Goal: Information Seeking & Learning: Learn about a topic

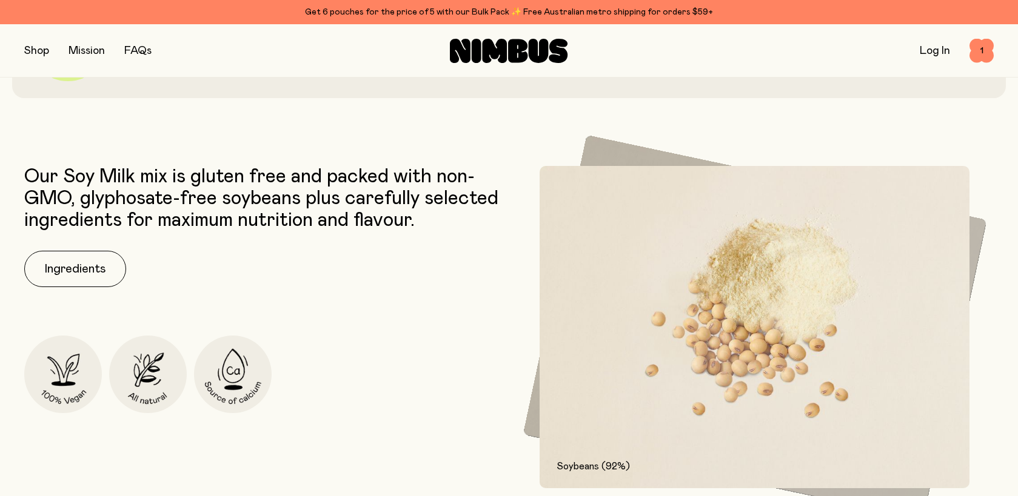
scroll to position [85, 0]
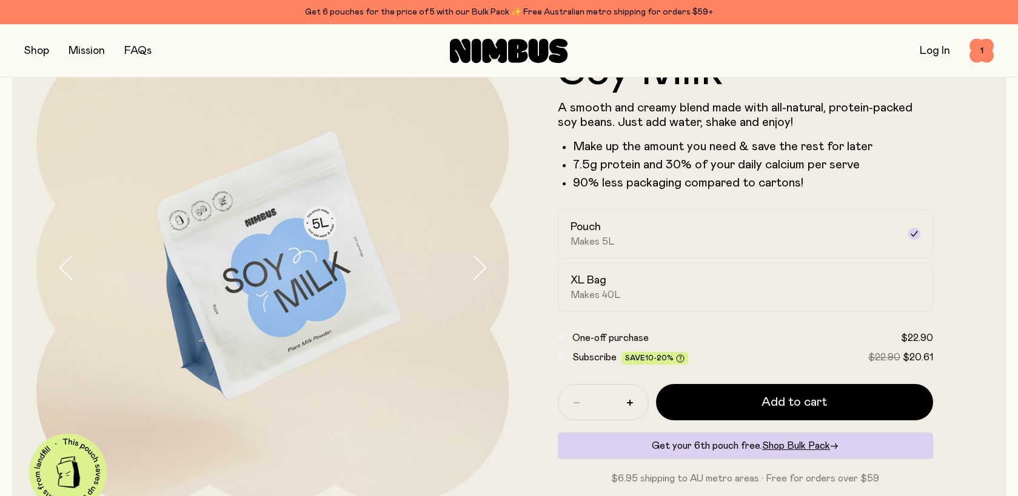
click at [39, 50] on button "button" at bounding box center [36, 50] width 25 height 17
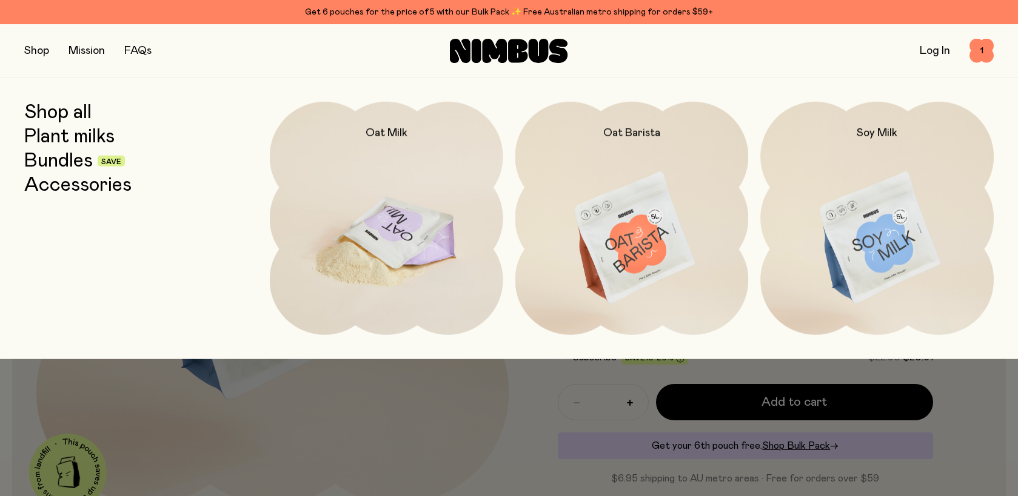
click at [388, 192] on img at bounding box center [386, 239] width 233 height 274
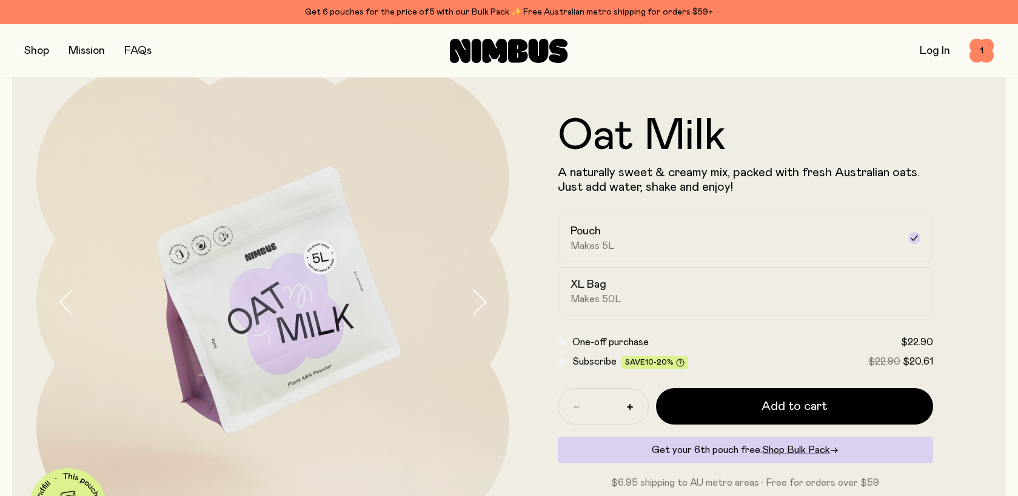
scroll to position [89, 0]
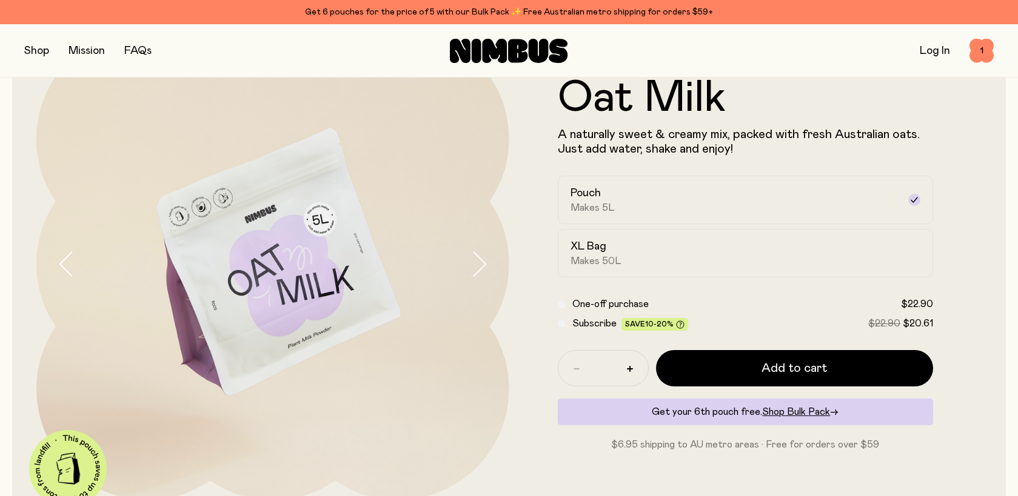
click at [39, 53] on button "button" at bounding box center [36, 50] width 25 height 17
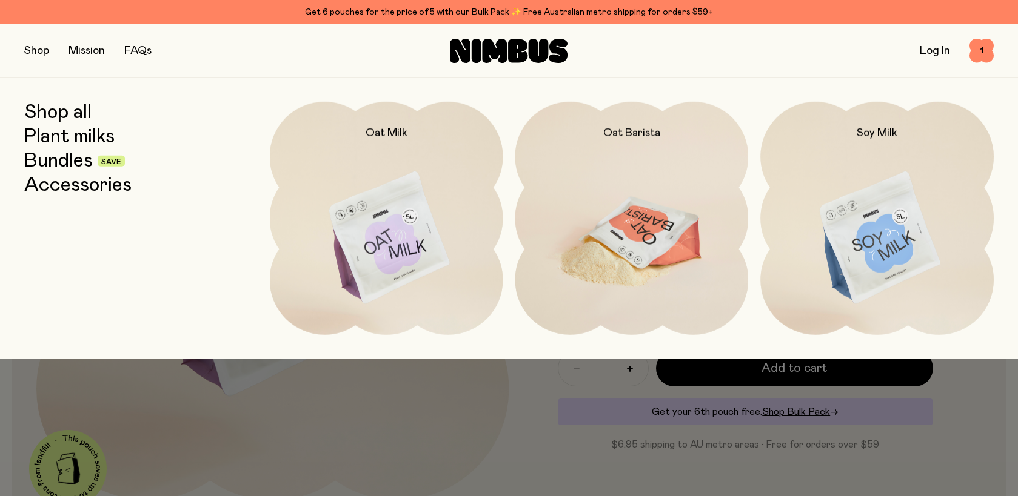
click at [598, 168] on img at bounding box center [631, 239] width 233 height 274
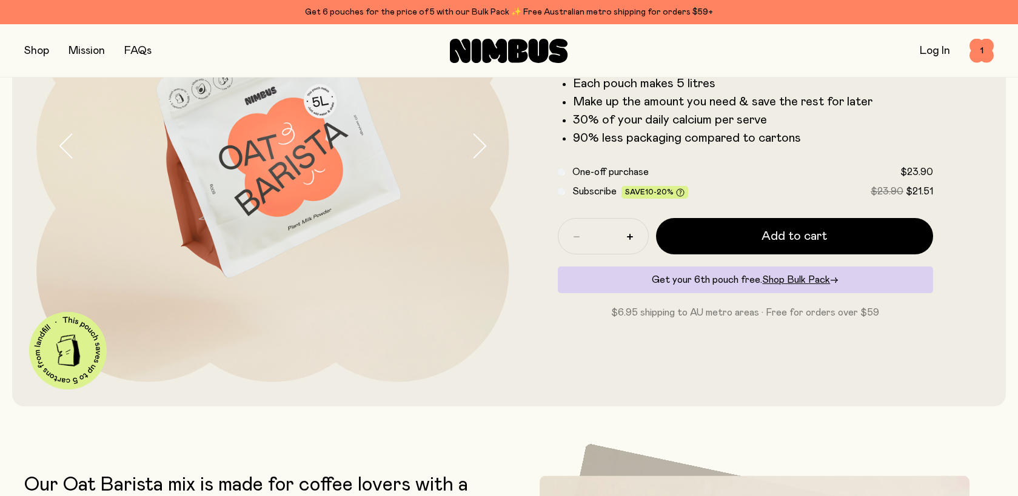
scroll to position [209, 0]
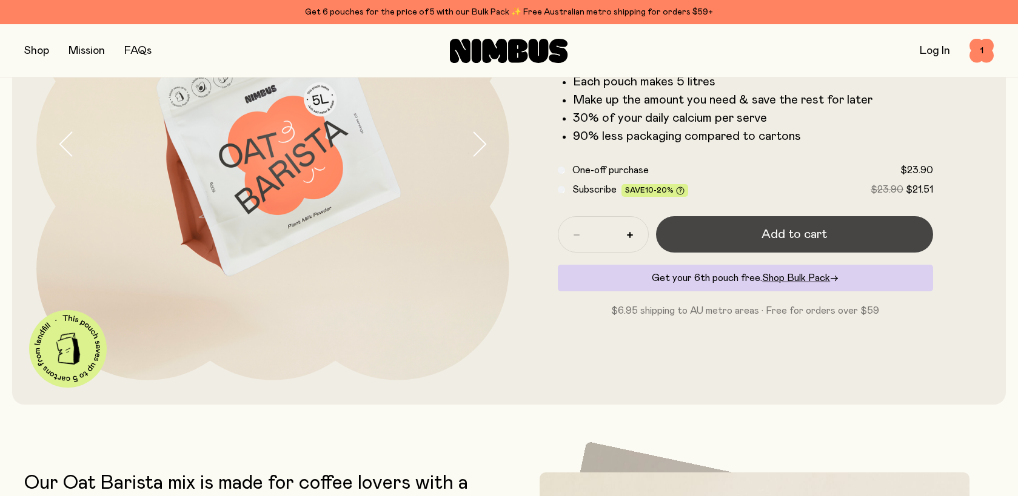
click at [777, 244] on button "Add to cart" at bounding box center [795, 234] width 278 height 36
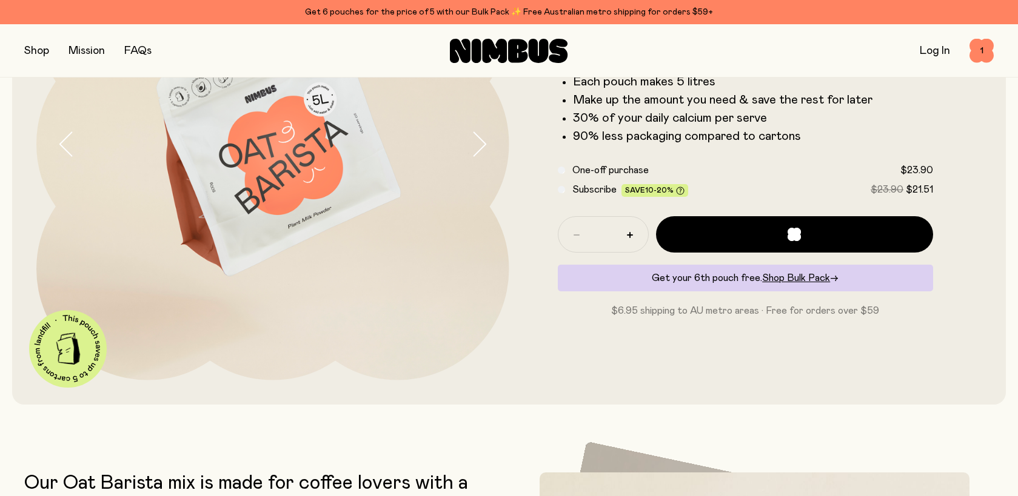
scroll to position [0, 0]
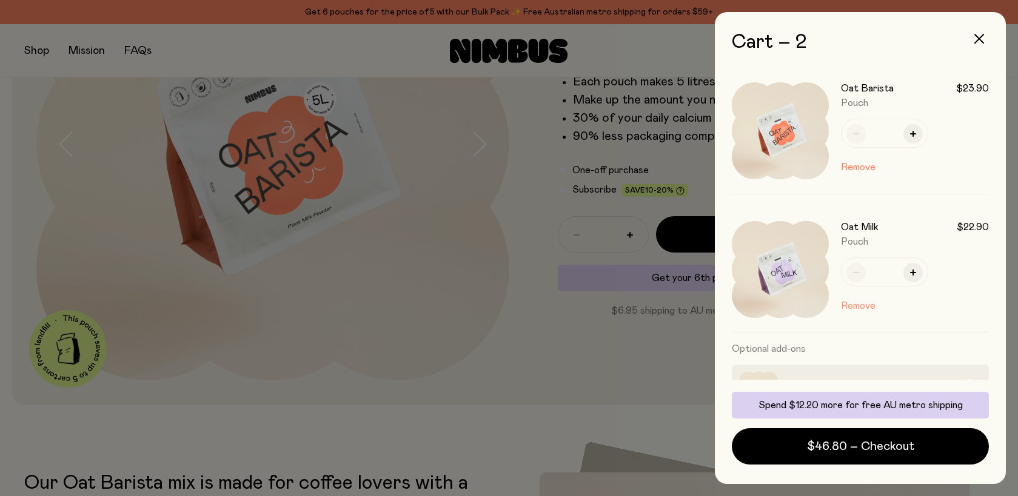
click at [862, 307] on button "Remove" at bounding box center [858, 306] width 35 height 15
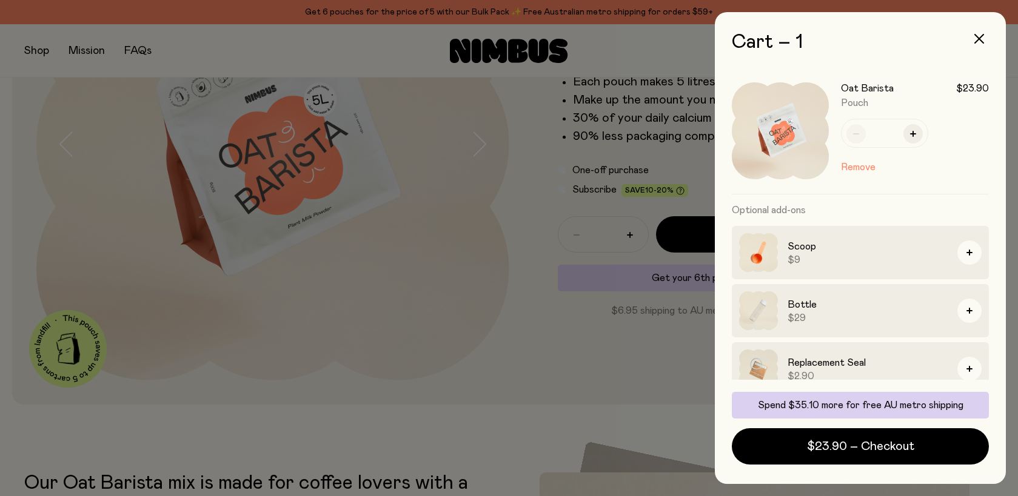
click at [12, 55] on div at bounding box center [509, 248] width 1018 height 496
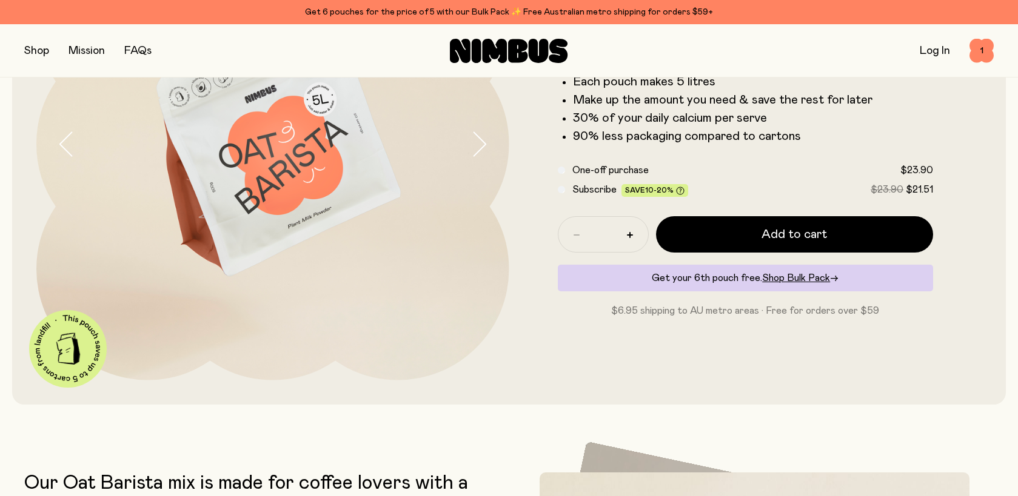
click at [38, 56] on button "button" at bounding box center [36, 50] width 25 height 17
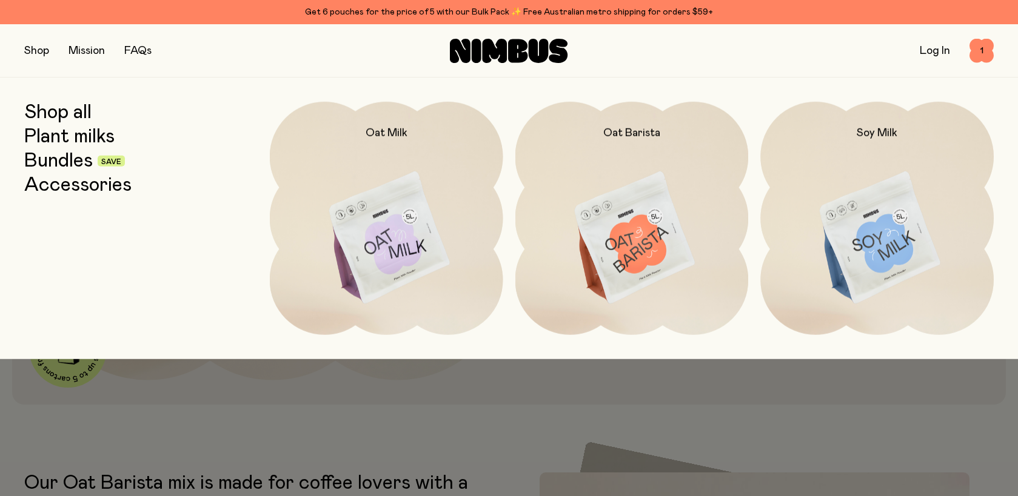
click at [75, 183] on link "Accessories" at bounding box center [77, 186] width 107 height 22
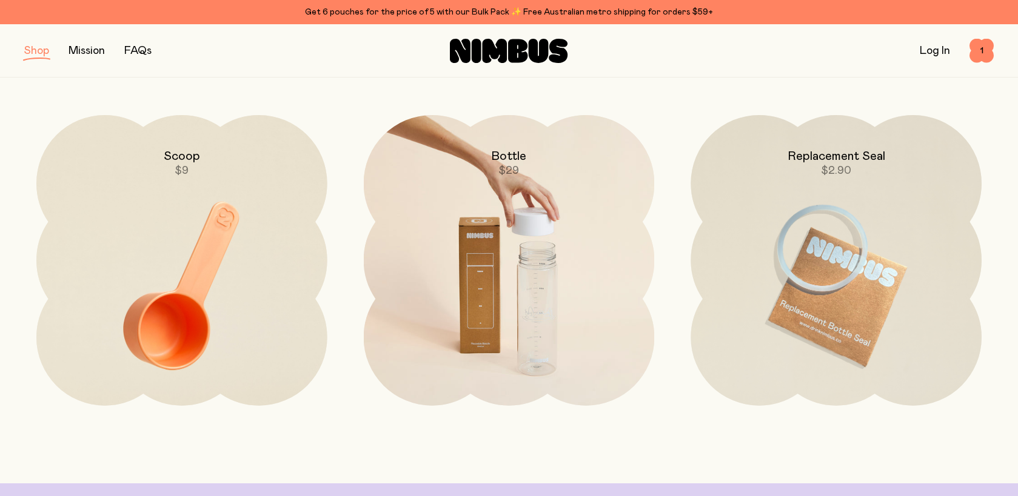
scroll to position [141, 0]
click at [469, 325] on img at bounding box center [509, 287] width 291 height 342
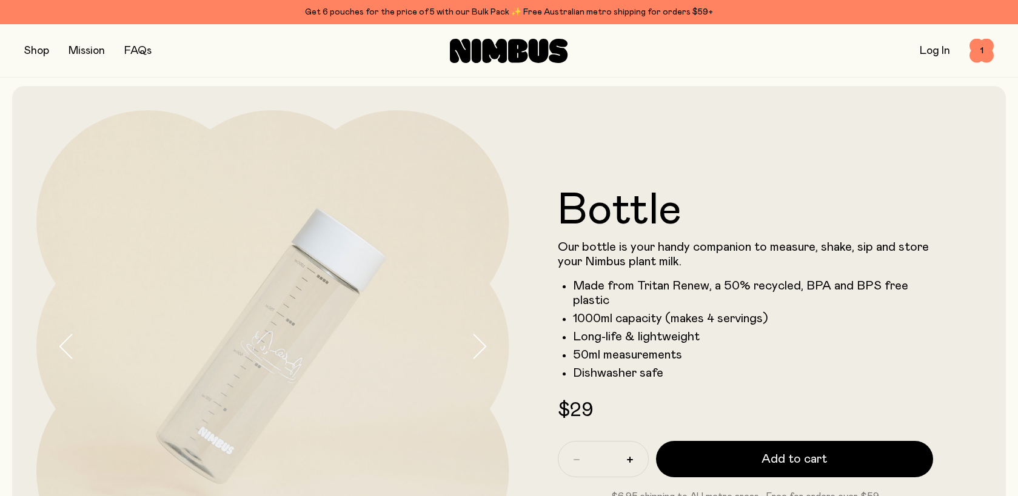
scroll to position [8, 0]
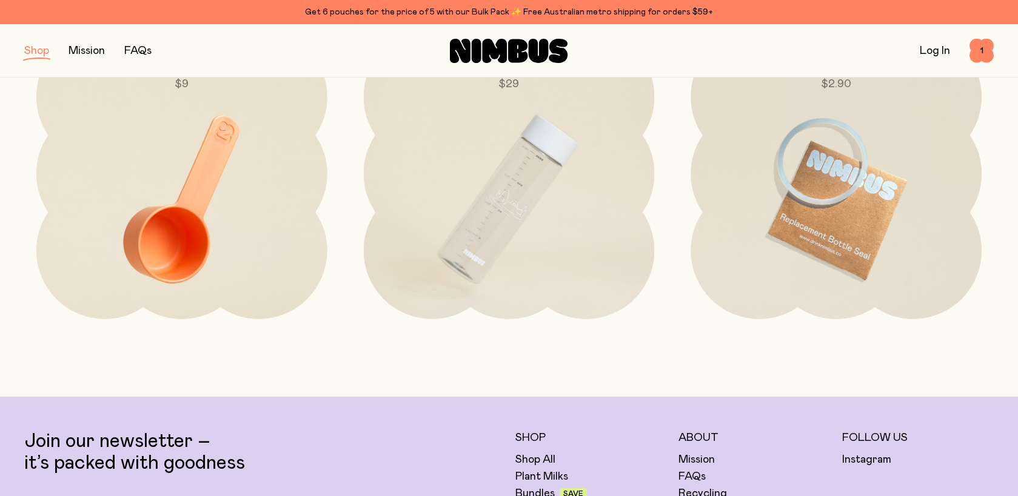
scroll to position [236, 0]
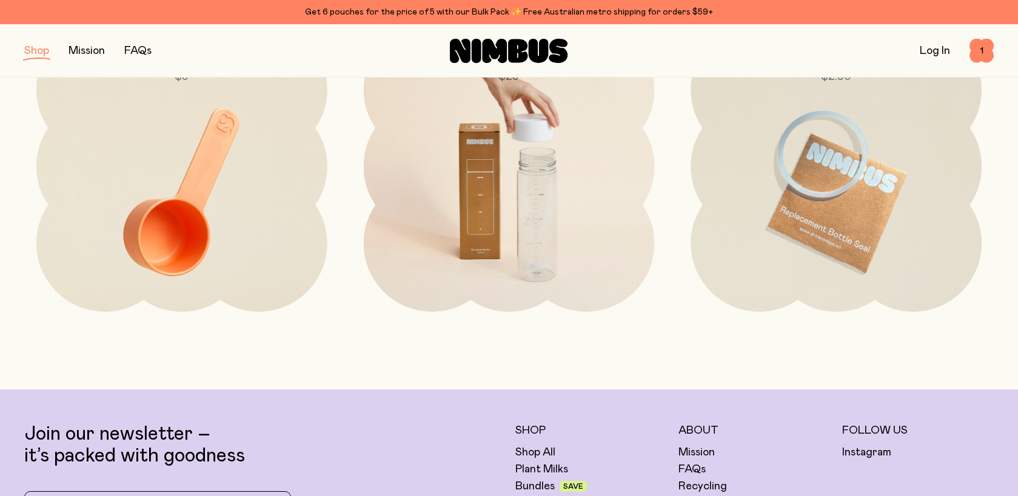
click at [572, 201] on img at bounding box center [509, 192] width 291 height 342
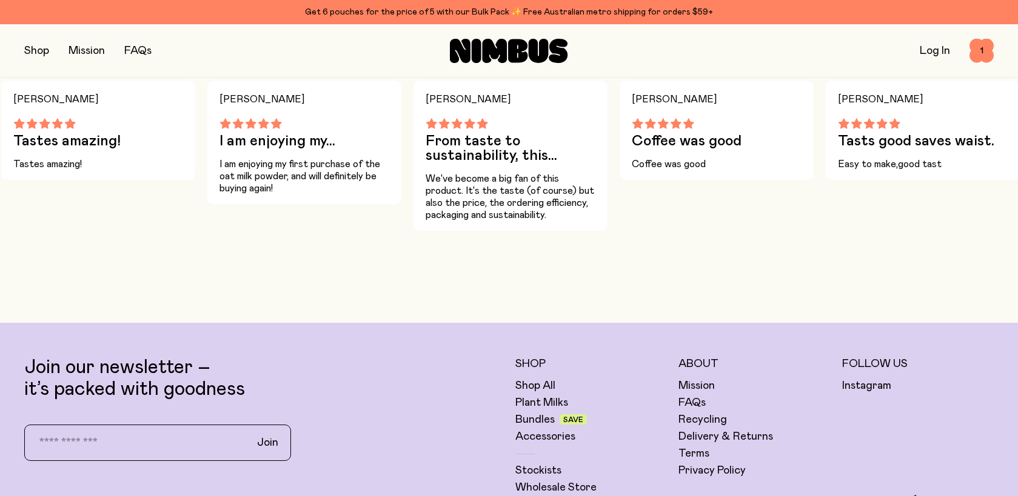
scroll to position [696, 0]
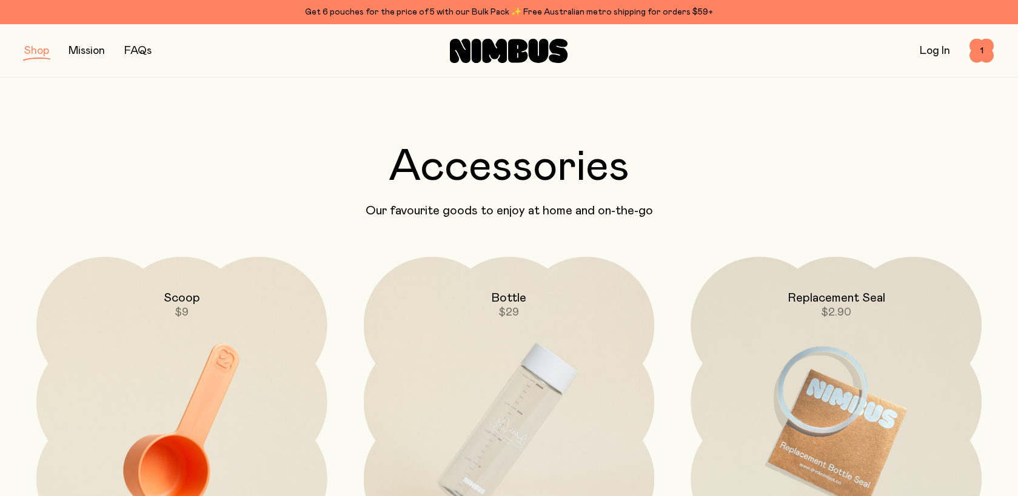
click at [141, 53] on link "FAQs" at bounding box center [137, 50] width 27 height 11
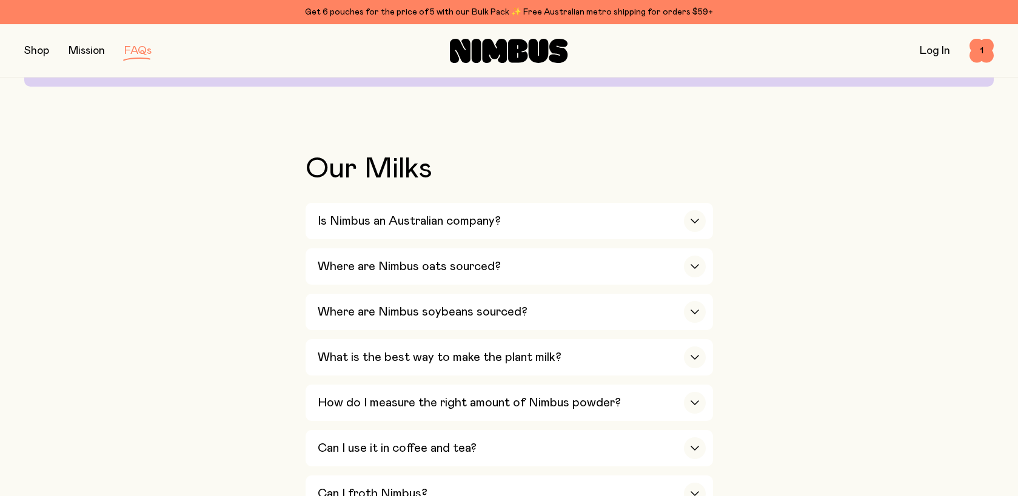
scroll to position [206, 0]
click at [378, 226] on h3 "Is Nimbus an Australian company?" at bounding box center [409, 222] width 183 height 15
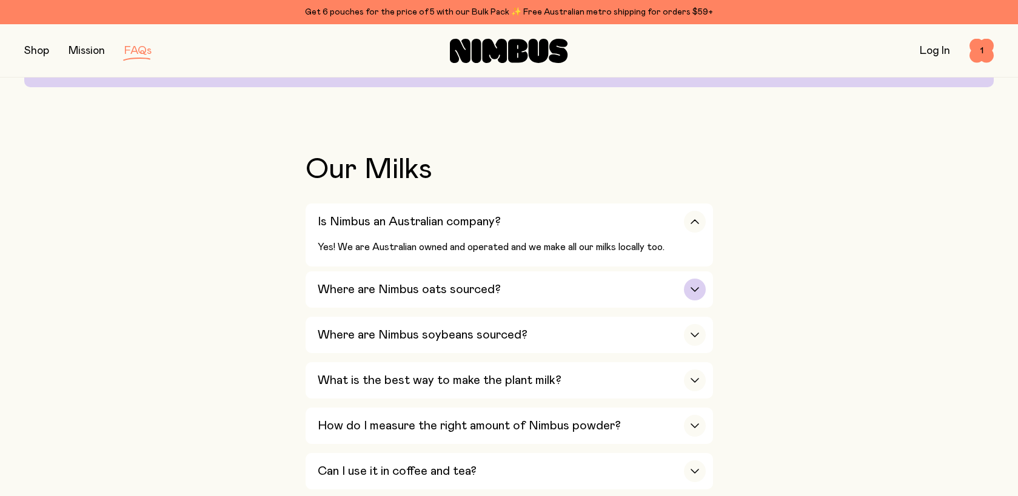
click at [376, 285] on h3 "Where are Nimbus oats sourced?" at bounding box center [409, 289] width 183 height 15
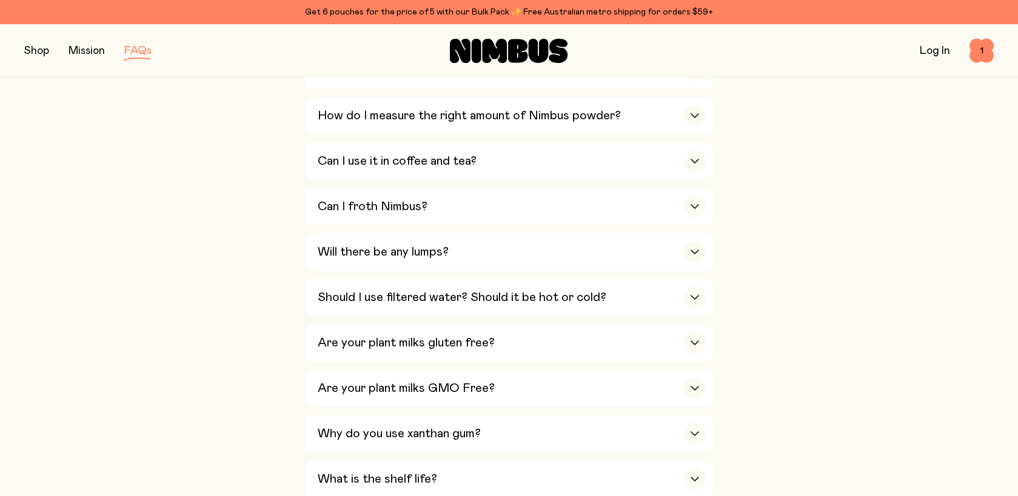
scroll to position [603, 0]
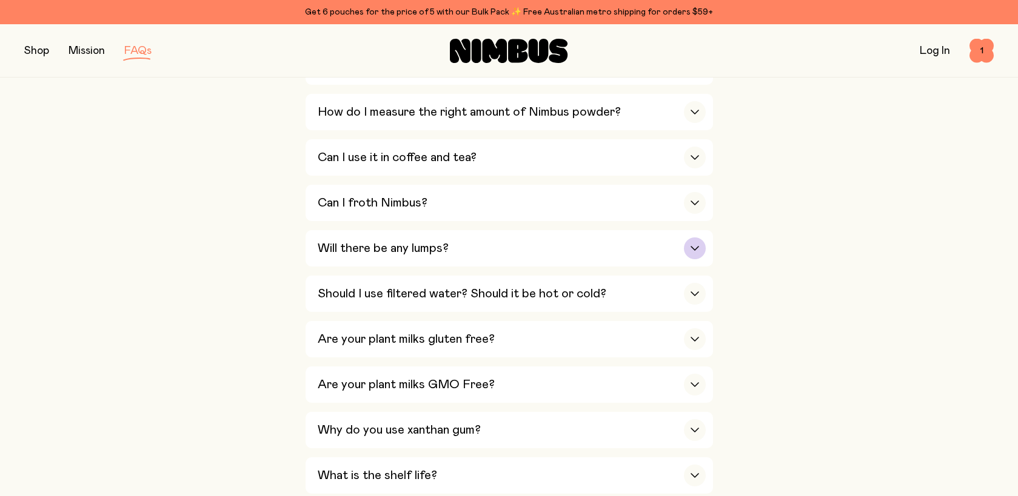
click at [382, 252] on h3 "Will there be any lumps?" at bounding box center [383, 248] width 131 height 15
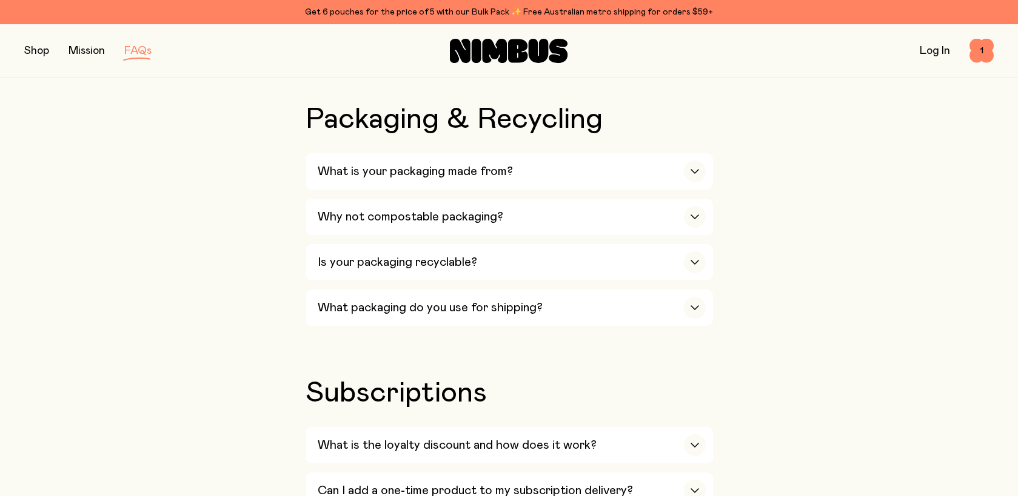
scroll to position [1313, 0]
